Goal: Task Accomplishment & Management: Use online tool/utility

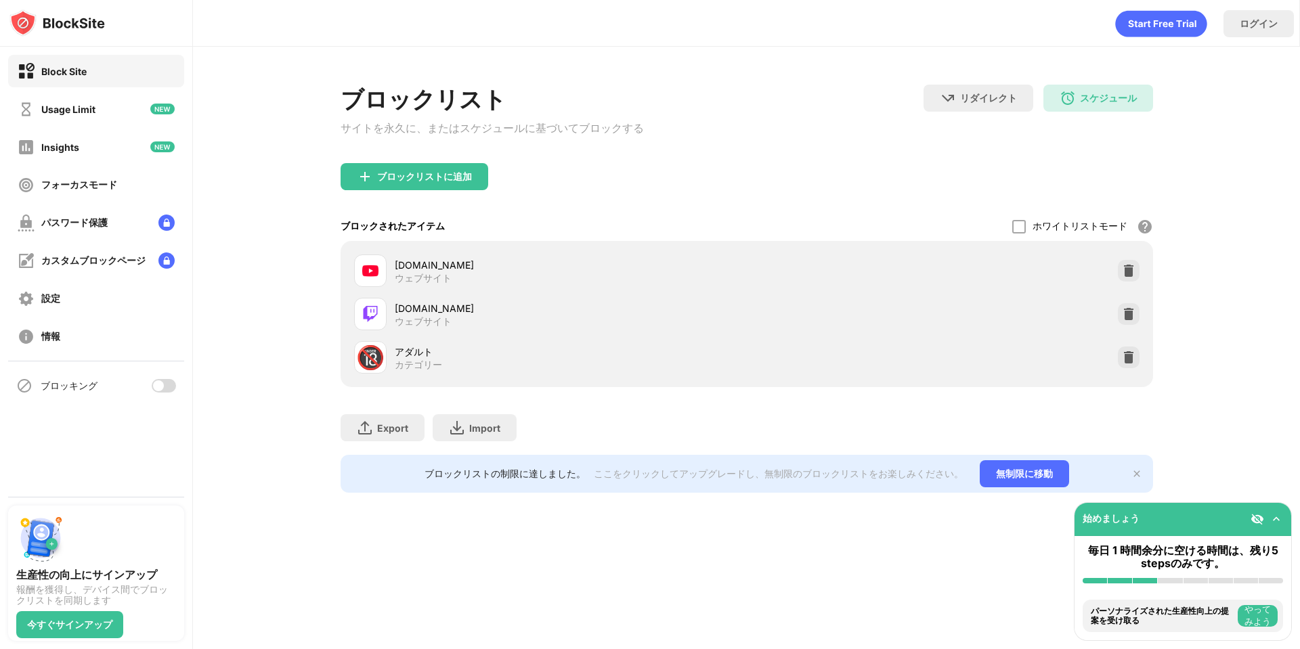
drag, startPoint x: 182, startPoint y: 388, endPoint x: 178, endPoint y: 379, distance: 9.7
click at [186, 387] on div "ブロッキング" at bounding box center [96, 386] width 192 height 49
click at [153, 378] on div "ブロッキング" at bounding box center [96, 386] width 176 height 33
click at [156, 385] on div at bounding box center [158, 386] width 11 height 11
